Goal: Information Seeking & Learning: Learn about a topic

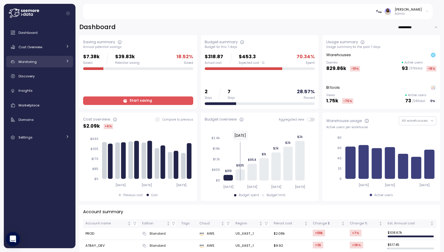
click at [57, 61] on div "Monitoring" at bounding box center [40, 62] width 44 height 6
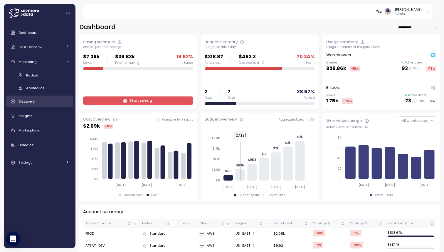
click at [50, 100] on div "Discovery" at bounding box center [43, 101] width 51 height 6
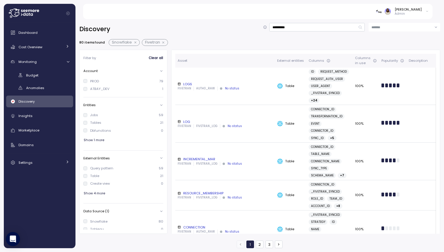
click at [163, 42] on button "button" at bounding box center [164, 42] width 8 height 5
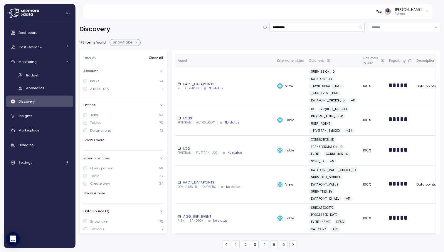
click at [135, 41] on button "button" at bounding box center [137, 42] width 8 height 5
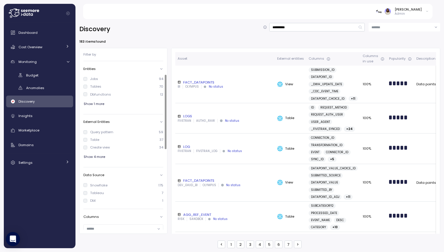
scroll to position [31, 0]
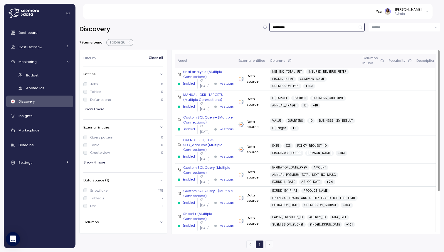
click at [301, 26] on input "**********" at bounding box center [316, 27] width 95 height 9
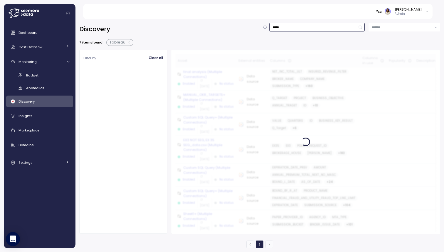
type input "*****"
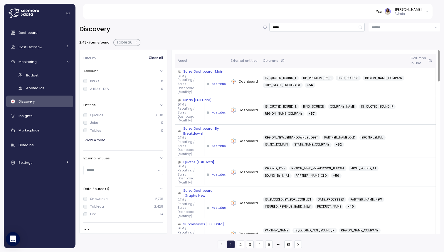
click at [200, 71] on div "Sales Dashboard [Main]" at bounding box center [202, 71] width 48 height 5
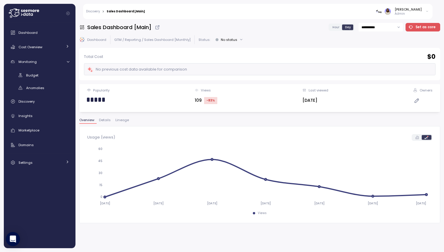
click at [97, 12] on link "Discovery" at bounding box center [93, 11] width 14 height 3
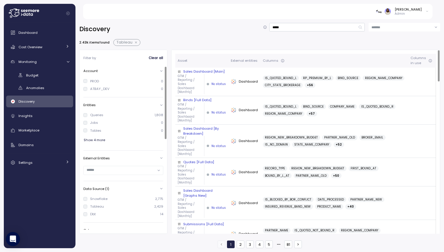
click at [203, 70] on div "Sales Dashboard [Main]" at bounding box center [202, 71] width 48 height 5
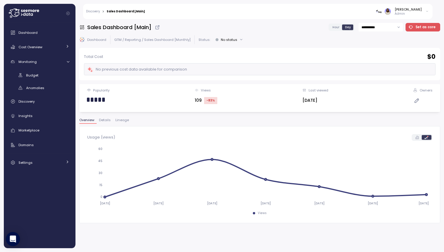
click at [118, 122] on span "Lineage" at bounding box center [122, 119] width 14 height 3
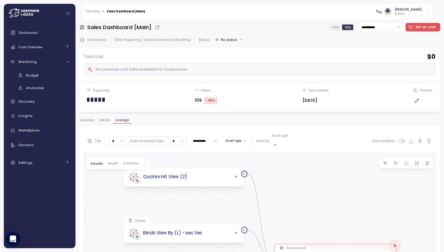
click at [116, 139] on input "*" at bounding box center [117, 140] width 17 height 9
click at [116, 186] on div "4" at bounding box center [117, 190] width 14 height 8
type input "*"
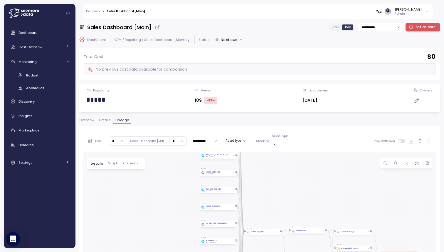
drag, startPoint x: 291, startPoint y: 225, endPoint x: 288, endPoint y: 179, distance: 46.2
click at [288, 179] on div "Sheet Quotes Hit View (2) Dashboard Sales Dashboard [Main] GTM / Reporting / Sa…" at bounding box center [259, 255] width 353 height 207
drag, startPoint x: 278, startPoint y: 195, endPoint x: 272, endPoint y: 179, distance: 17.4
click at [272, 179] on div "Sheet Quotes Hit View (2) Dashboard Sales Dashboard [Main] GTM / Reporting / Sa…" at bounding box center [259, 255] width 353 height 207
drag, startPoint x: 265, startPoint y: 232, endPoint x: 262, endPoint y: 154, distance: 78.1
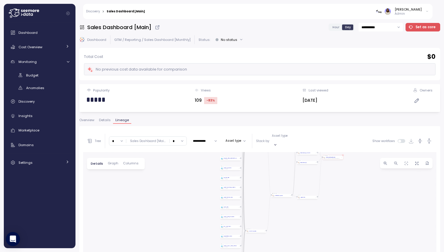
click at [262, 154] on div "Sheet Quotes Hit View (2) Dashboard Sales Dashboard [Main] GTM / Reporting / Sa…" at bounding box center [259, 255] width 353 height 207
drag, startPoint x: 259, startPoint y: 182, endPoint x: 259, endPoint y: 224, distance: 42.3
click at [259, 224] on div "Sheet Quotes Hit View (2) Dashboard Sales Dashboard [Main] GTM / Reporting / Sa…" at bounding box center [259, 255] width 353 height 207
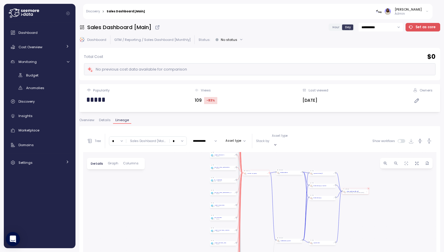
click at [262, 172] on div "Custom SQL Query" at bounding box center [256, 173] width 24 height 2
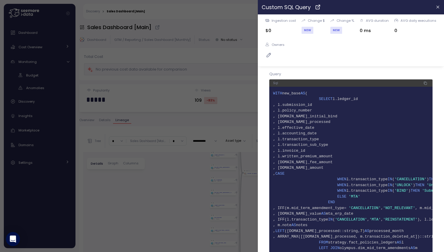
click at [317, 7] on icon at bounding box center [318, 7] width 6 height 7
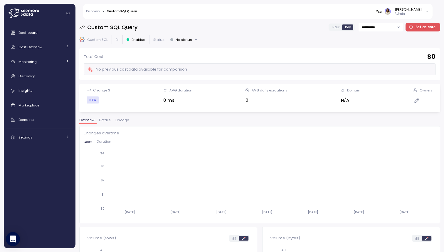
click at [106, 120] on span "Details" at bounding box center [105, 119] width 12 height 3
click at [122, 119] on span "Lineage" at bounding box center [122, 119] width 14 height 3
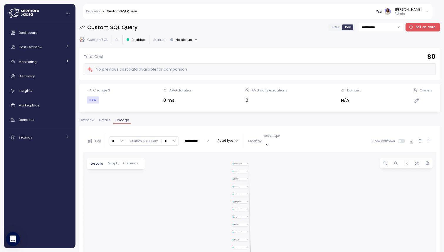
click at [106, 122] on span "Details" at bounding box center [105, 119] width 12 height 3
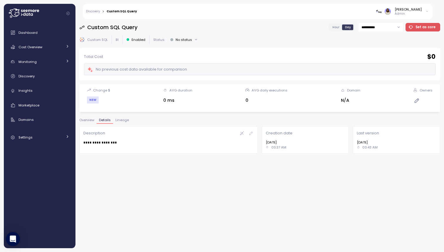
click at [82, 120] on span "Overview" at bounding box center [86, 119] width 15 height 3
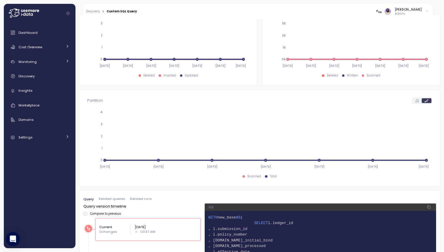
click at [114, 197] on span "Related queries" at bounding box center [112, 198] width 27 height 3
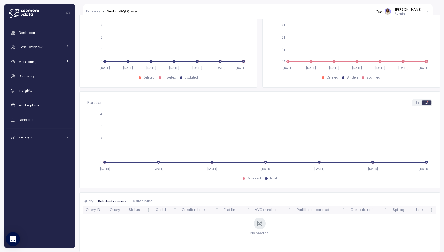
scroll to position [236, 0]
click at [131, 198] on div "Query Related queries Related runs Query ID Query Status Cost $ Creation time E…" at bounding box center [259, 222] width 361 height 60
click at [131, 201] on span "Related runs" at bounding box center [142, 200] width 22 height 3
click at [108, 199] on span "Related queries" at bounding box center [111, 200] width 27 height 3
click at [132, 197] on div "Query Related queries Related runs Query ID Query Status Cost $ Creation time E…" at bounding box center [259, 222] width 361 height 60
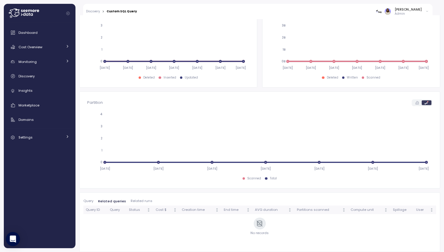
click at [132, 199] on span "Related runs" at bounding box center [142, 200] width 22 height 3
click at [109, 202] on span "Related queries" at bounding box center [111, 200] width 27 height 3
click at [141, 201] on span "Related runs" at bounding box center [142, 200] width 22 height 3
click at [118, 200] on span "Related queries" at bounding box center [111, 200] width 27 height 3
click at [138, 199] on span "Related runs" at bounding box center [142, 200] width 22 height 3
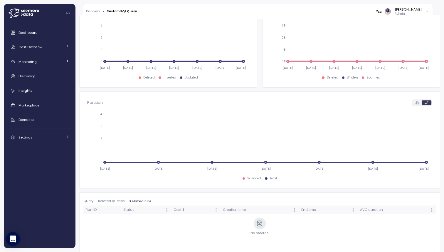
click at [117, 201] on span "Related queries" at bounding box center [111, 200] width 27 height 3
click at [137, 200] on span "Related runs" at bounding box center [142, 200] width 22 height 3
click at [111, 202] on span "Related queries" at bounding box center [111, 200] width 27 height 3
click at [90, 200] on span "Query" at bounding box center [88, 200] width 10 height 3
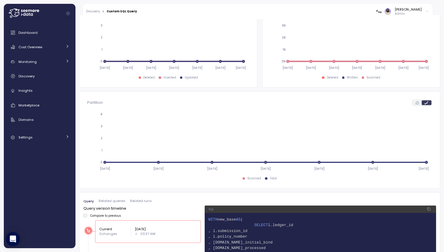
click at [114, 202] on span "Related queries" at bounding box center [112, 200] width 27 height 3
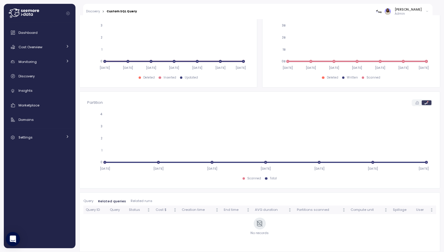
click at [140, 199] on span "Related runs" at bounding box center [142, 200] width 22 height 3
click at [118, 196] on div "Query Related queries Related runs Run ID Status Cost $ Creation time End time …" at bounding box center [259, 222] width 361 height 60
click at [112, 200] on span "Related queries" at bounding box center [111, 200] width 27 height 3
click at [89, 199] on span "Query" at bounding box center [88, 200] width 10 height 3
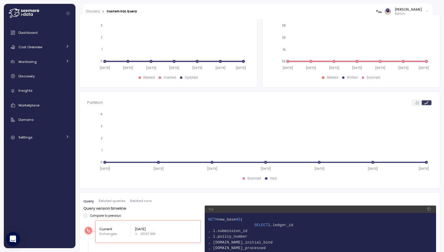
click at [114, 200] on span "Related queries" at bounding box center [112, 200] width 27 height 3
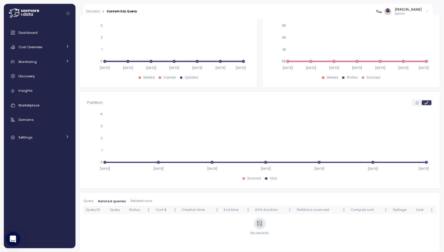
click at [145, 201] on span "Related runs" at bounding box center [142, 200] width 22 height 3
click at [111, 202] on span "Related queries" at bounding box center [111, 200] width 27 height 3
click at [87, 201] on span "Query" at bounding box center [88, 200] width 10 height 3
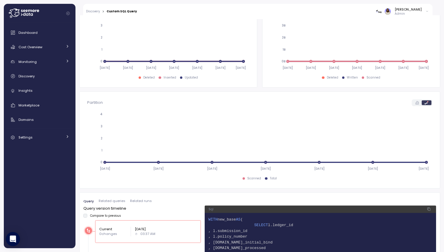
click at [103, 203] on div "Query Related queries Related runs" at bounding box center [259, 202] width 353 height 6
click at [112, 200] on span "Related queries" at bounding box center [112, 200] width 27 height 3
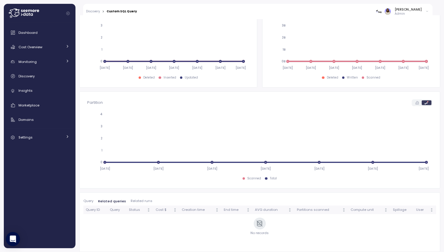
click at [142, 203] on div "Query Related queries Related runs" at bounding box center [259, 202] width 353 height 6
click at [139, 200] on span "Related runs" at bounding box center [142, 200] width 22 height 3
click at [114, 203] on div "Query Related queries Related runs" at bounding box center [259, 202] width 353 height 6
click at [112, 200] on span "Related queries" at bounding box center [111, 200] width 27 height 3
click at [90, 200] on span "Query" at bounding box center [88, 200] width 10 height 3
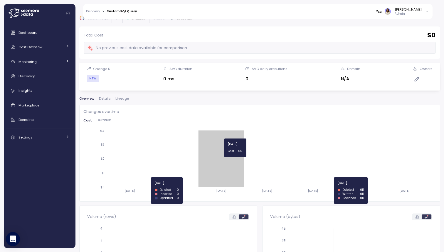
scroll to position [0, 0]
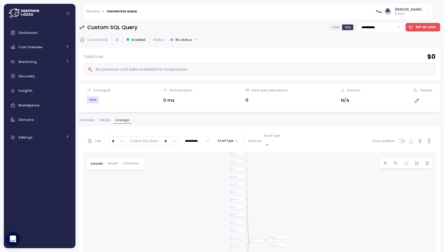
drag, startPoint x: 313, startPoint y: 206, endPoint x: 284, endPoint y: 106, distance: 105.0
click at [285, 107] on div "**********" at bounding box center [259, 135] width 361 height 225
drag, startPoint x: 273, startPoint y: 228, endPoint x: 273, endPoint y: 134, distance: 94.2
click at [273, 135] on div "**********" at bounding box center [259, 244] width 353 height 229
drag, startPoint x: 271, startPoint y: 174, endPoint x: 264, endPoint y: 250, distance: 75.7
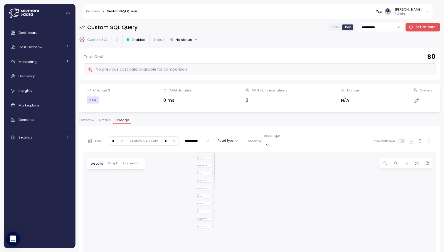
click at [264, 250] on div "View DIM_POLICIES_SUMMARY BI OLYMPUS Custom SQL Custom SQL Query View DIM_AGENC…" at bounding box center [259, 255] width 353 height 207
drag, startPoint x: 276, startPoint y: 172, endPoint x: 268, endPoint y: 251, distance: 79.4
click at [268, 251] on div "View DIM_POLICIES_SUMMARY BI OLYMPUS Custom SQL Custom SQL Query View DIM_AGENC…" at bounding box center [259, 255] width 353 height 207
drag, startPoint x: 264, startPoint y: 186, endPoint x: 285, endPoint y: 151, distance: 40.9
click at [285, 152] on div "View DIM_POLICIES_SUMMARY BI OLYMPUS Custom SQL Custom SQL Query View DIM_AGENC…" at bounding box center [259, 255] width 353 height 207
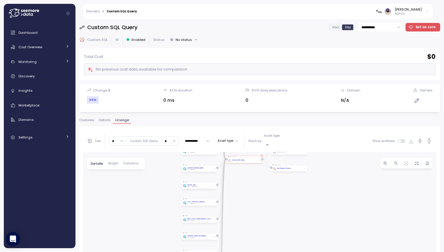
click at [173, 140] on input "*" at bounding box center [170, 140] width 17 height 9
click at [169, 183] on div "3" at bounding box center [169, 182] width 14 height 8
type input "*"
drag, startPoint x: 320, startPoint y: 235, endPoint x: 313, endPoint y: 145, distance: 90.0
click at [314, 152] on div "View DIM_POLICIES_SUMMARY BI OLYMPUS Custom SQL Custom SQL Query View DIM_AGENC…" at bounding box center [259, 255] width 353 height 207
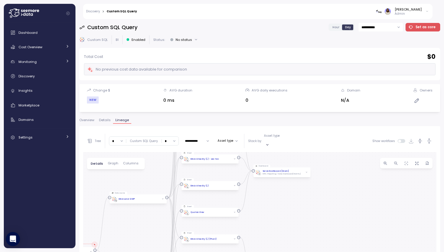
drag, startPoint x: 288, startPoint y: 169, endPoint x: 275, endPoint y: 251, distance: 82.2
click at [275, 251] on div "View DIM_POLICIES_SUMMARY BI OLYMPUS Custom SQL Custom SQL Query View DIM_AGENC…" at bounding box center [259, 255] width 353 height 207
drag, startPoint x: 281, startPoint y: 198, endPoint x: 281, endPoint y: 205, distance: 6.8
click at [281, 201] on div "View DIM_POLICIES_SUMMARY BI OLYMPUS Custom SQL Custom SQL Query View DIM_AGENC…" at bounding box center [259, 255] width 353 height 207
click at [273, 171] on div "Sales Dashboard [Main]" at bounding box center [275, 172] width 26 height 3
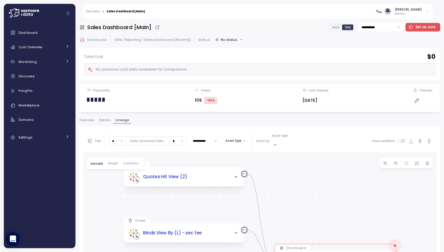
click at [117, 137] on input "*" at bounding box center [117, 140] width 17 height 9
click at [119, 190] on div "4" at bounding box center [117, 190] width 14 height 8
type input "*"
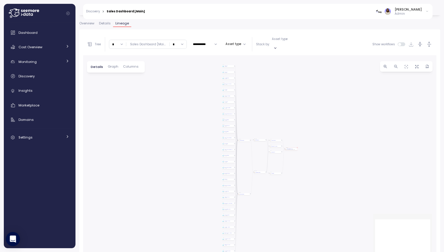
scroll to position [111, 0]
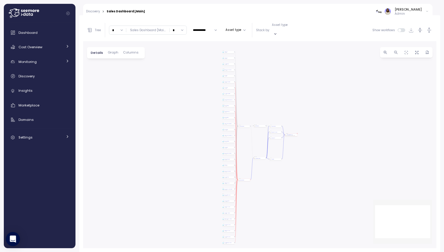
click at [245, 179] on div "Custom SQL Query" at bounding box center [244, 180] width 12 height 2
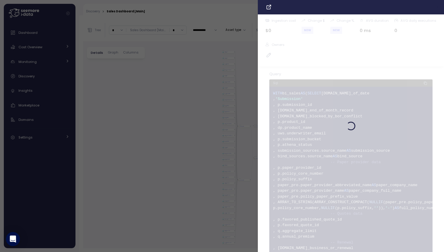
click at [438, 8] on icon "button" at bounding box center [438, 7] width 5 height 5
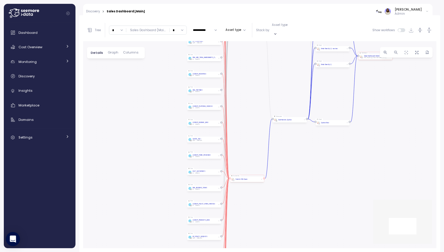
click at [251, 178] on div "Custom SQL Query" at bounding box center [246, 179] width 31 height 3
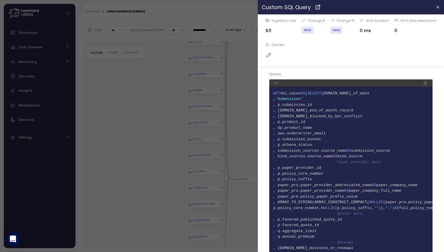
click at [316, 7] on icon at bounding box center [318, 8] width 4 height 4
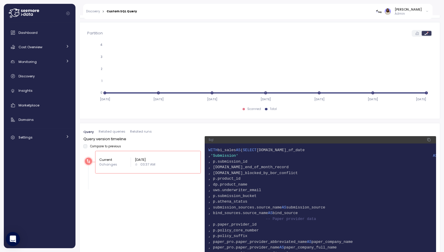
click at [114, 132] on span "Related queries" at bounding box center [112, 131] width 27 height 3
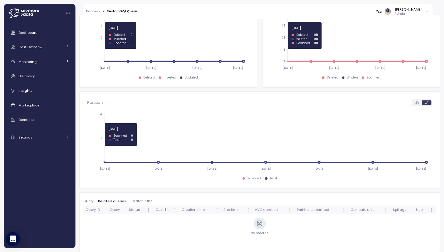
scroll to position [236, 0]
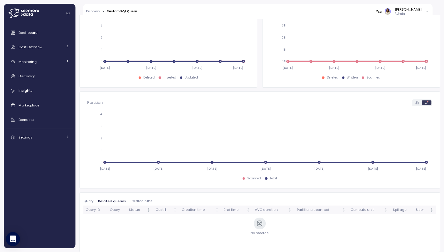
click at [136, 200] on span "Related runs" at bounding box center [142, 200] width 22 height 3
